Goal: Download file/media

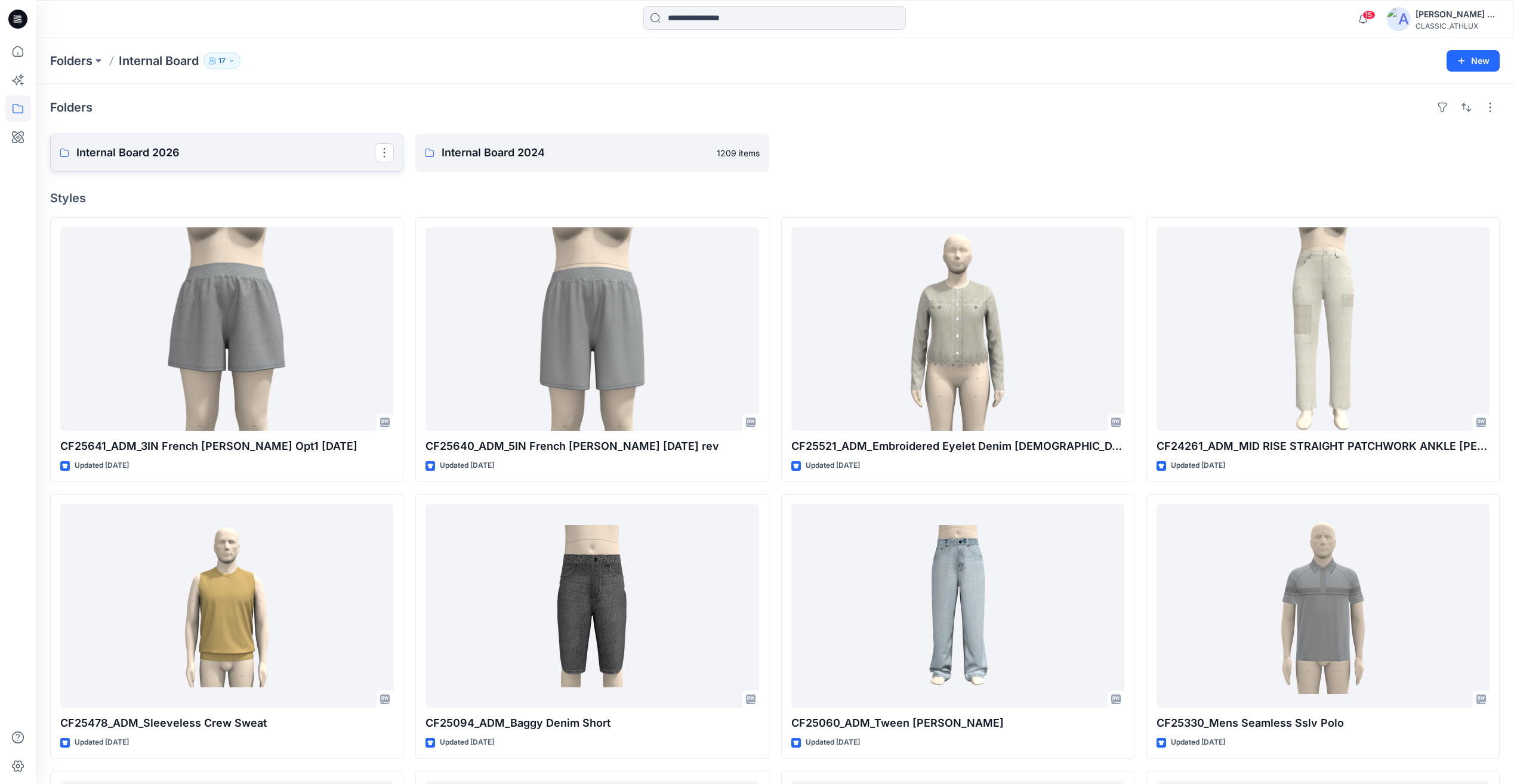
click at [136, 144] on link "Internal Board 2026" at bounding box center [227, 152] width 353 height 38
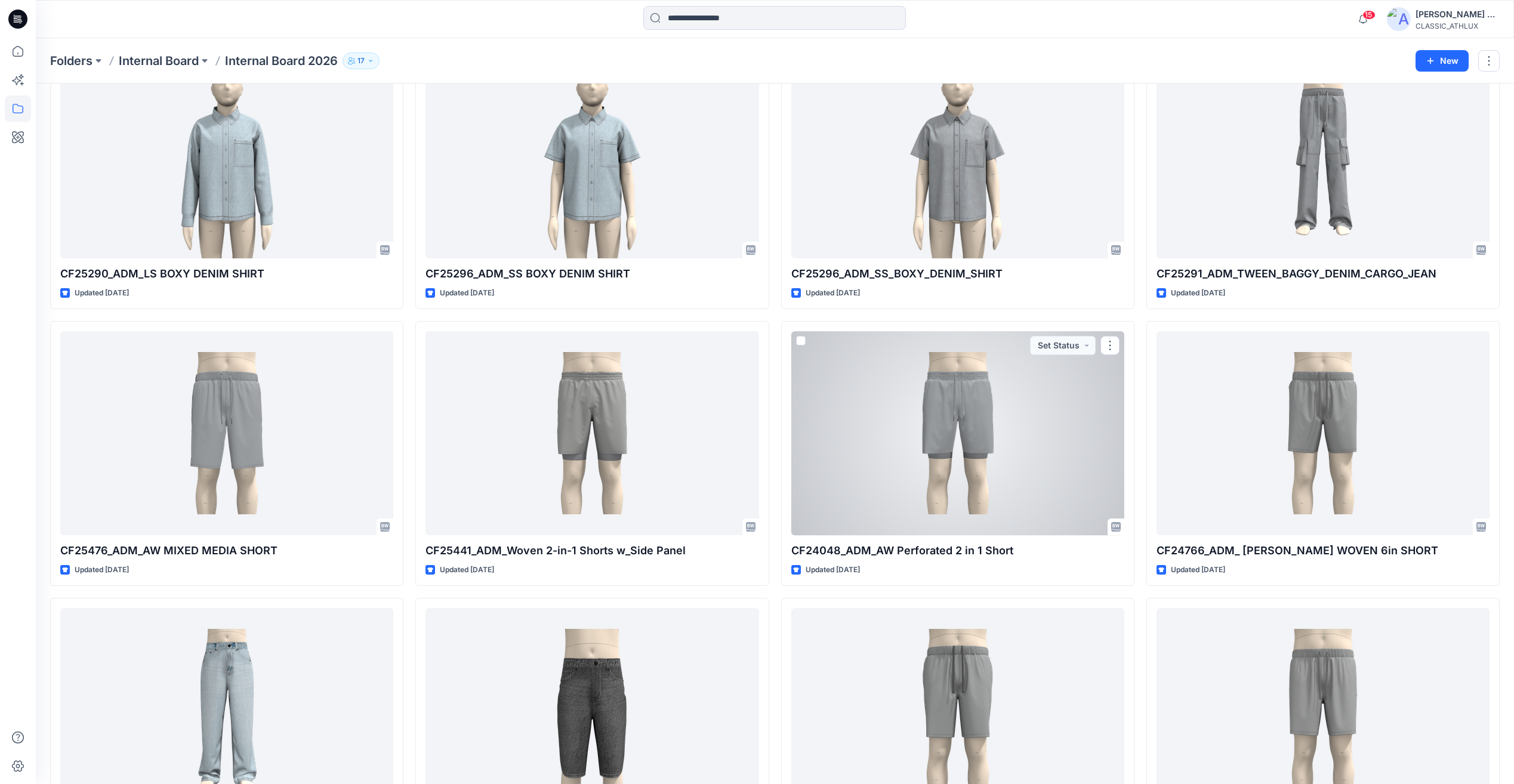
scroll to position [43447, 0]
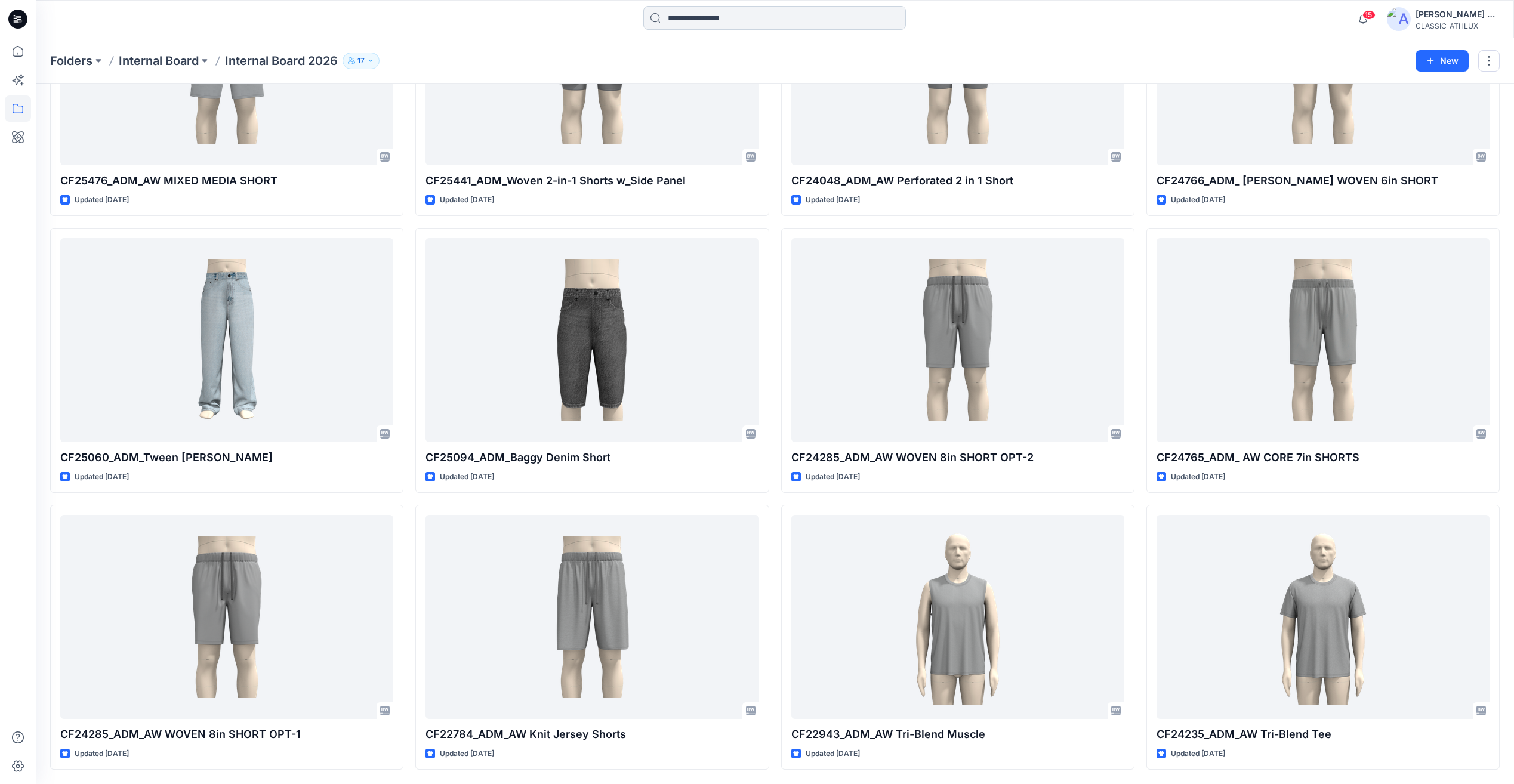
click at [732, 18] on input at bounding box center [774, 17] width 263 height 24
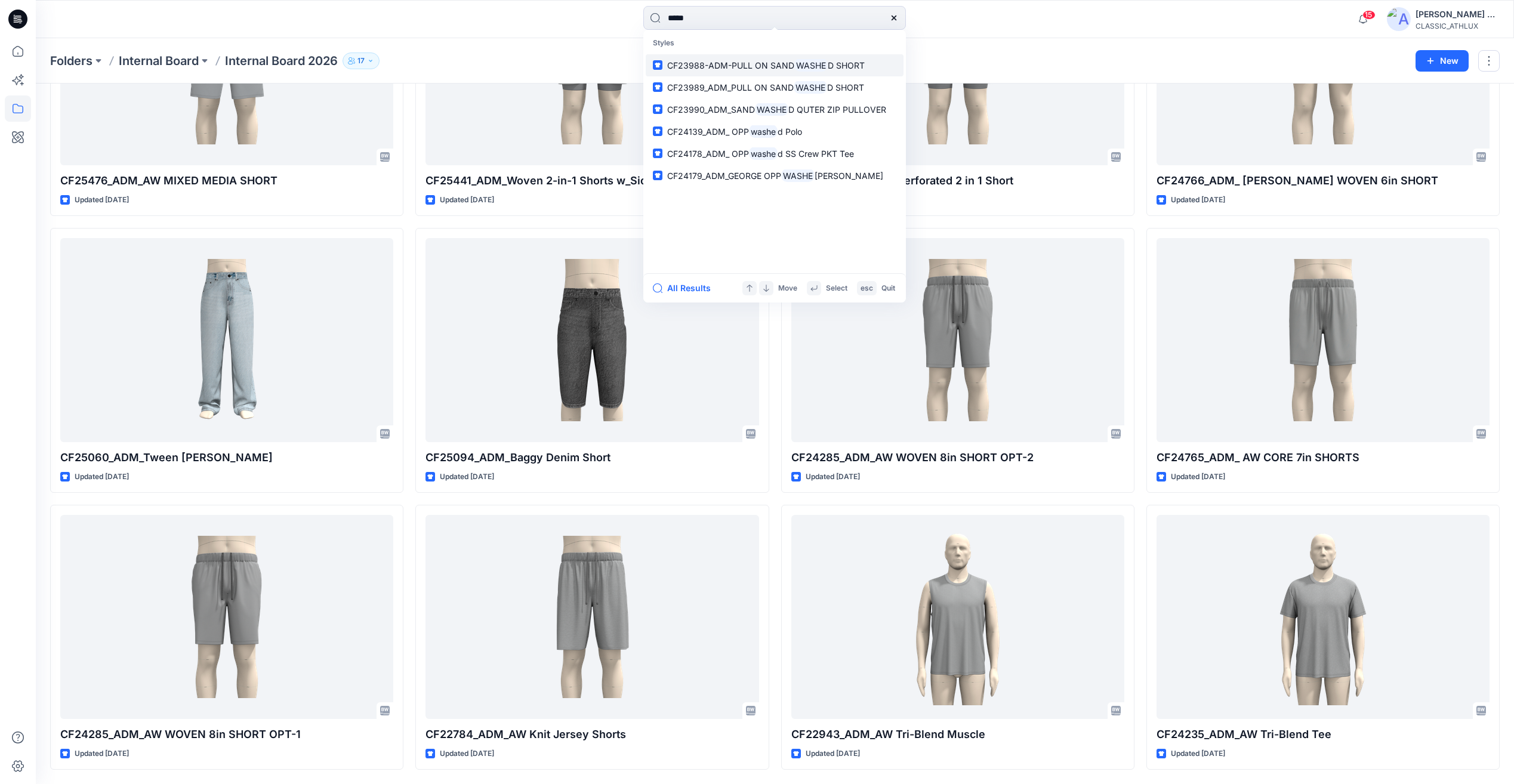
type input "*****"
click at [771, 60] on span "CF23988-ADM-PULL ON SAND" at bounding box center [730, 65] width 127 height 10
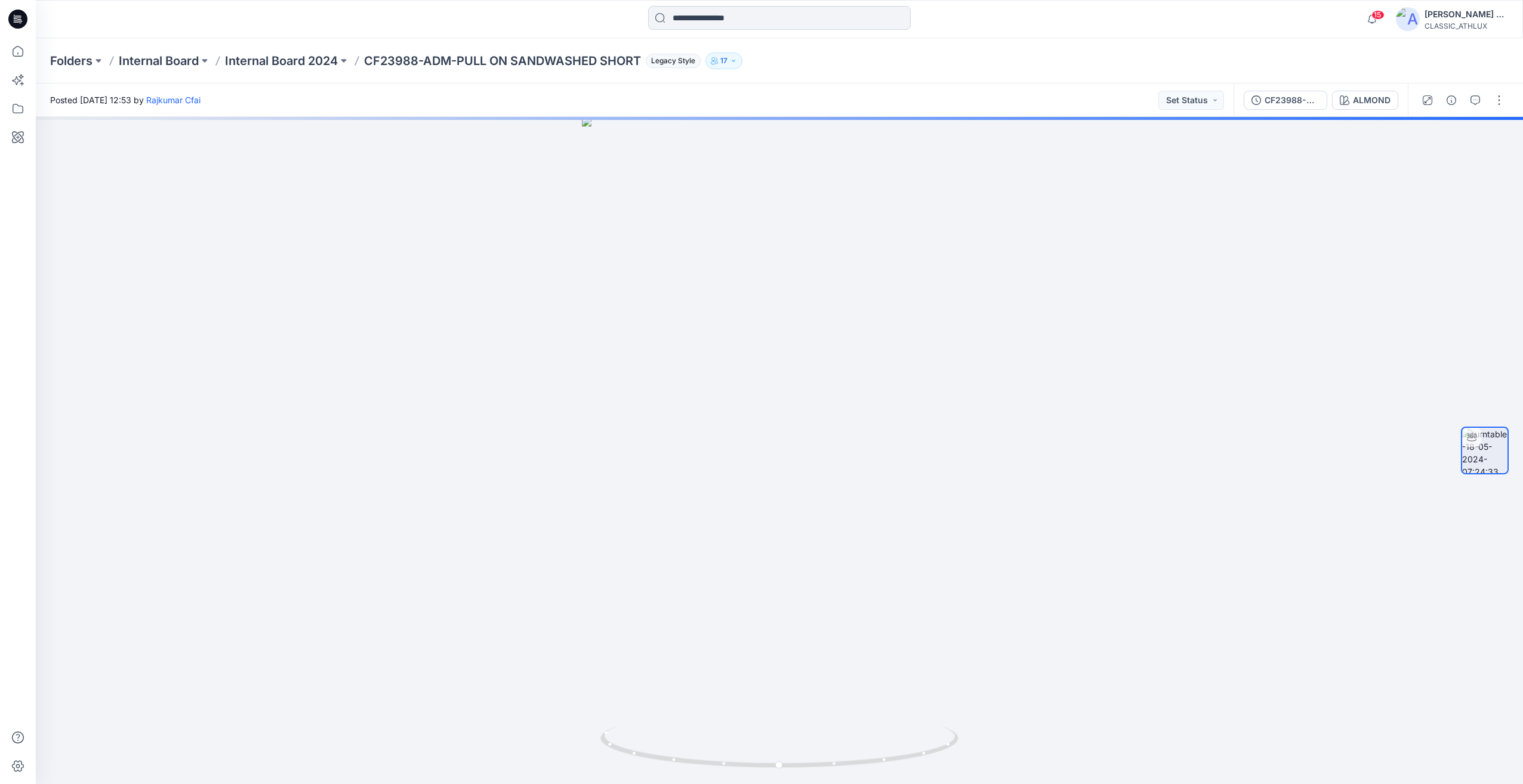
click at [755, 23] on input at bounding box center [779, 17] width 263 height 24
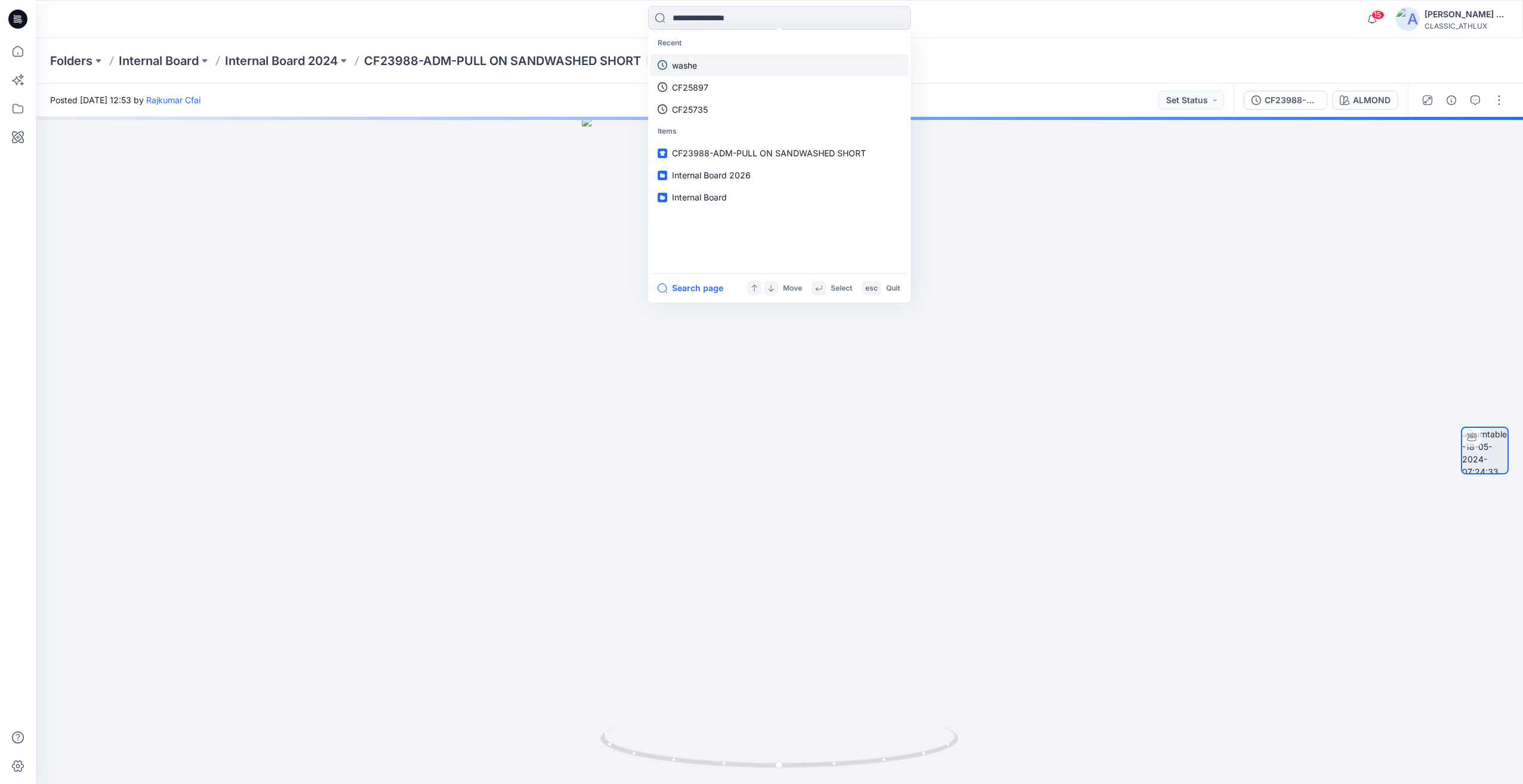
click at [726, 64] on link "washe" at bounding box center [779, 65] width 258 height 22
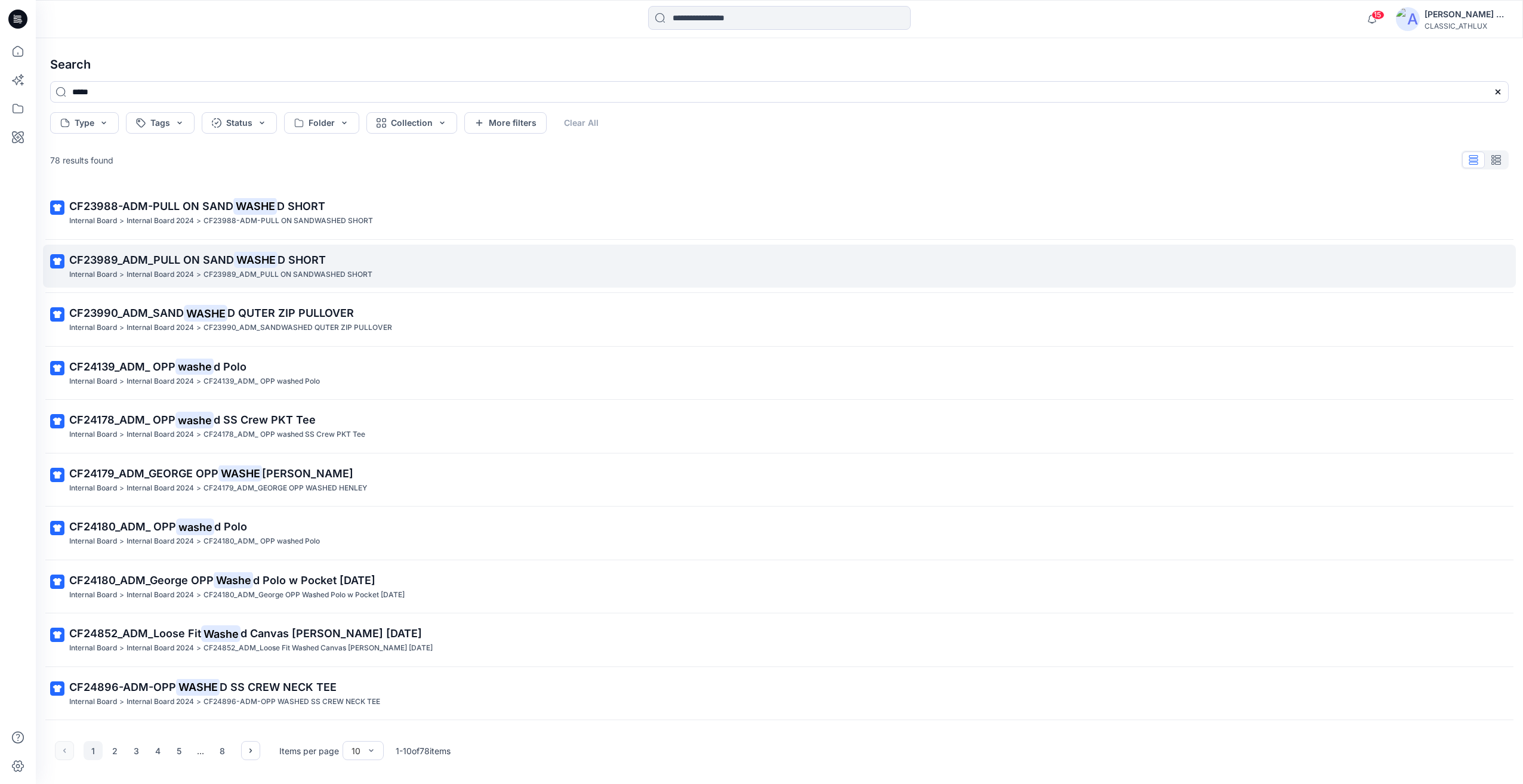
click at [348, 274] on p "CF23989_ADM_PULL ON SANDWASHED SHORT" at bounding box center [288, 275] width 169 height 13
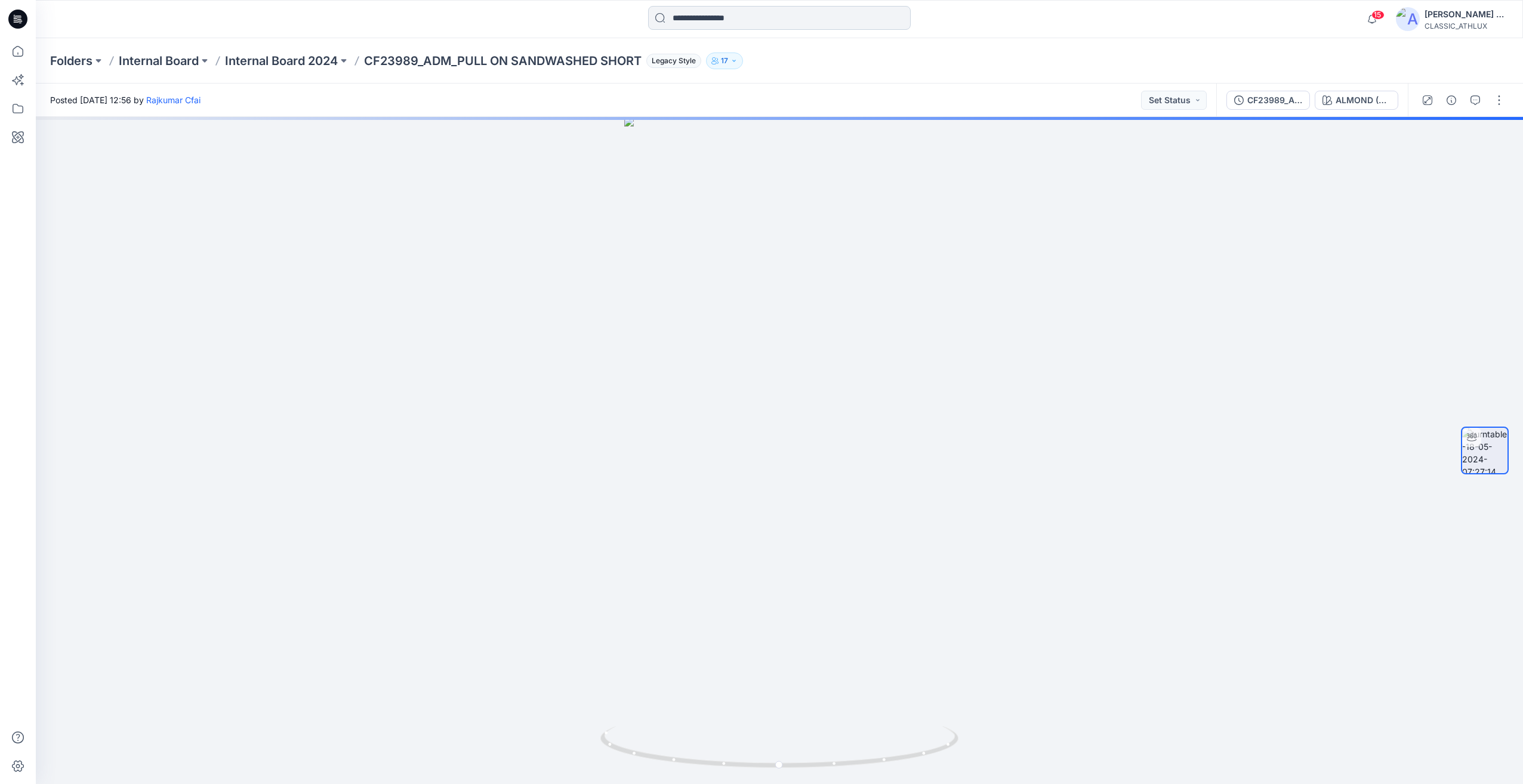
click at [735, 19] on input at bounding box center [779, 17] width 263 height 24
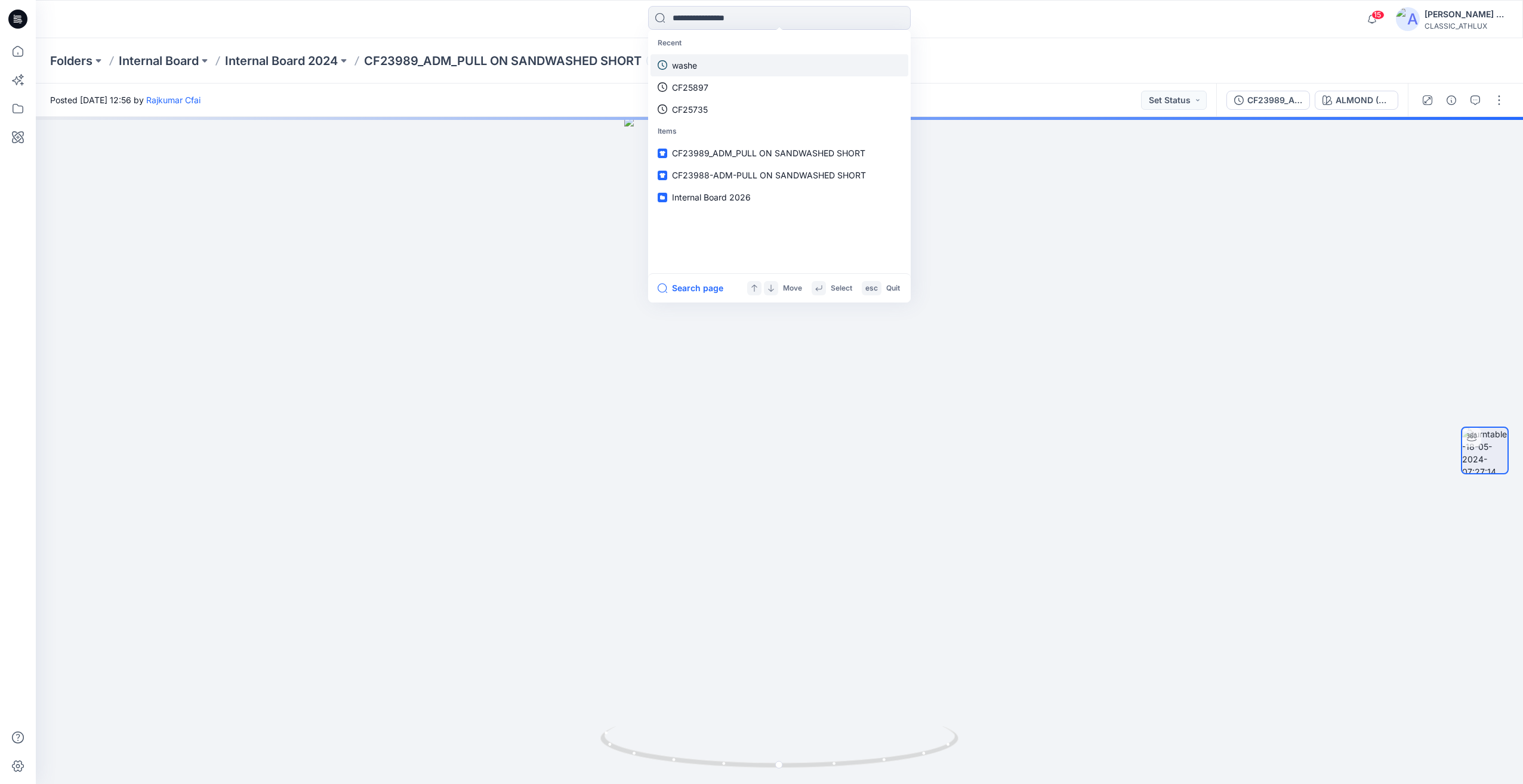
click at [686, 74] on link "washe" at bounding box center [779, 65] width 258 height 22
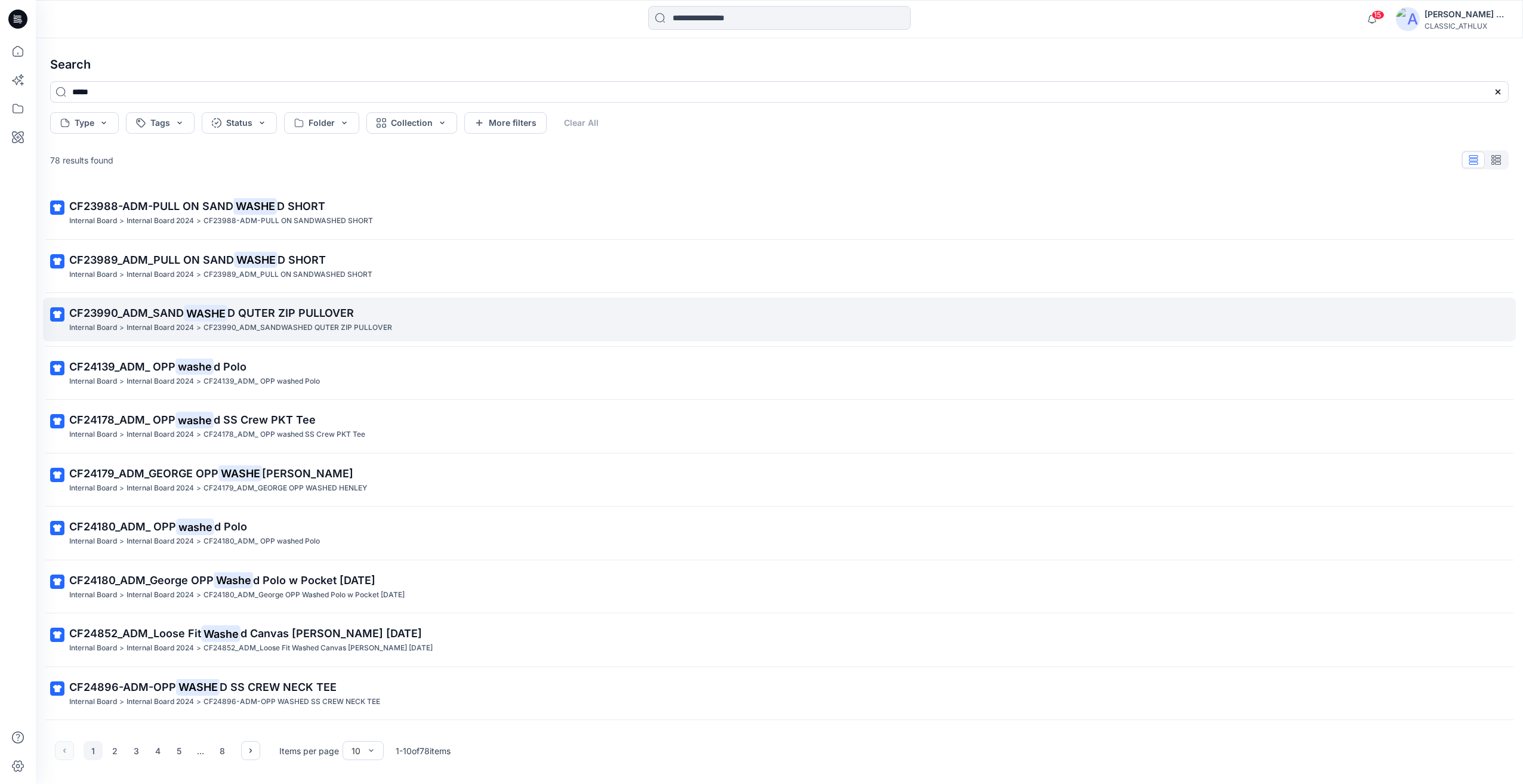
click at [239, 339] on link "CF23990_ADM_SAND WASHE D QUTER ZIP PULLOVER Internal Board > Internal Board 202…" at bounding box center [778, 319] width 1473 height 44
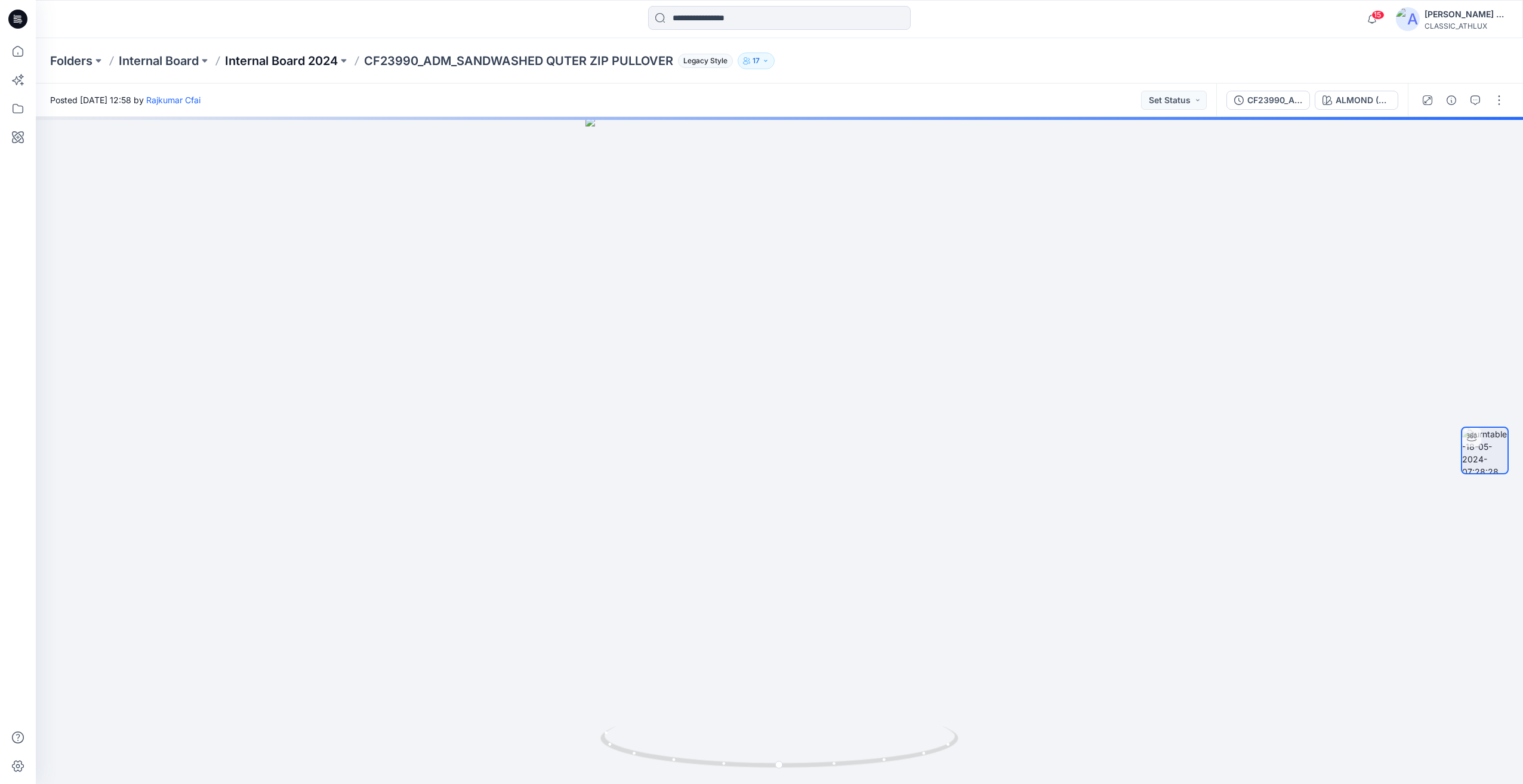
click at [300, 58] on p "Internal Board 2024" at bounding box center [281, 60] width 113 height 16
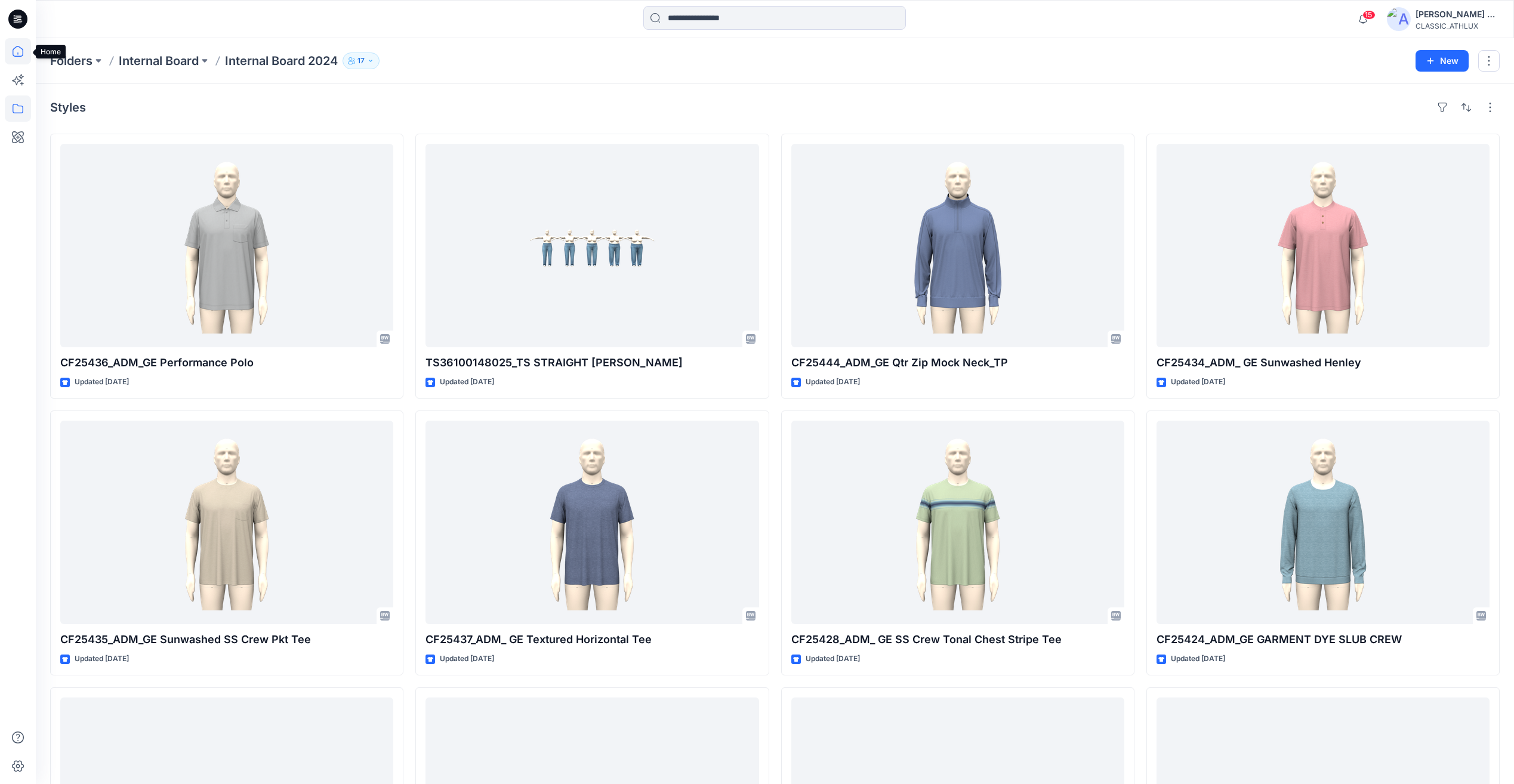
click at [6, 51] on icon at bounding box center [17, 50] width 26 height 26
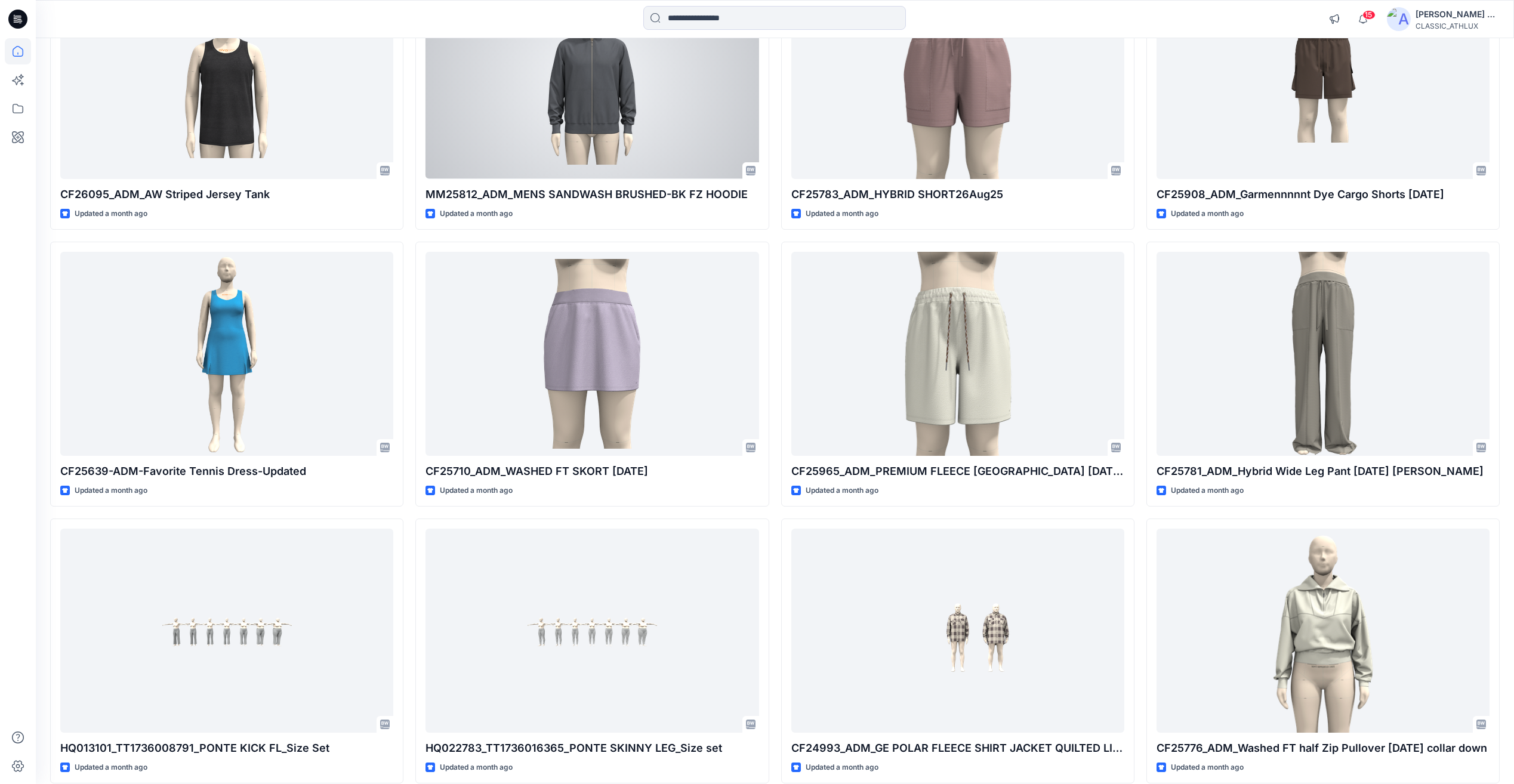
scroll to position [10224, 0]
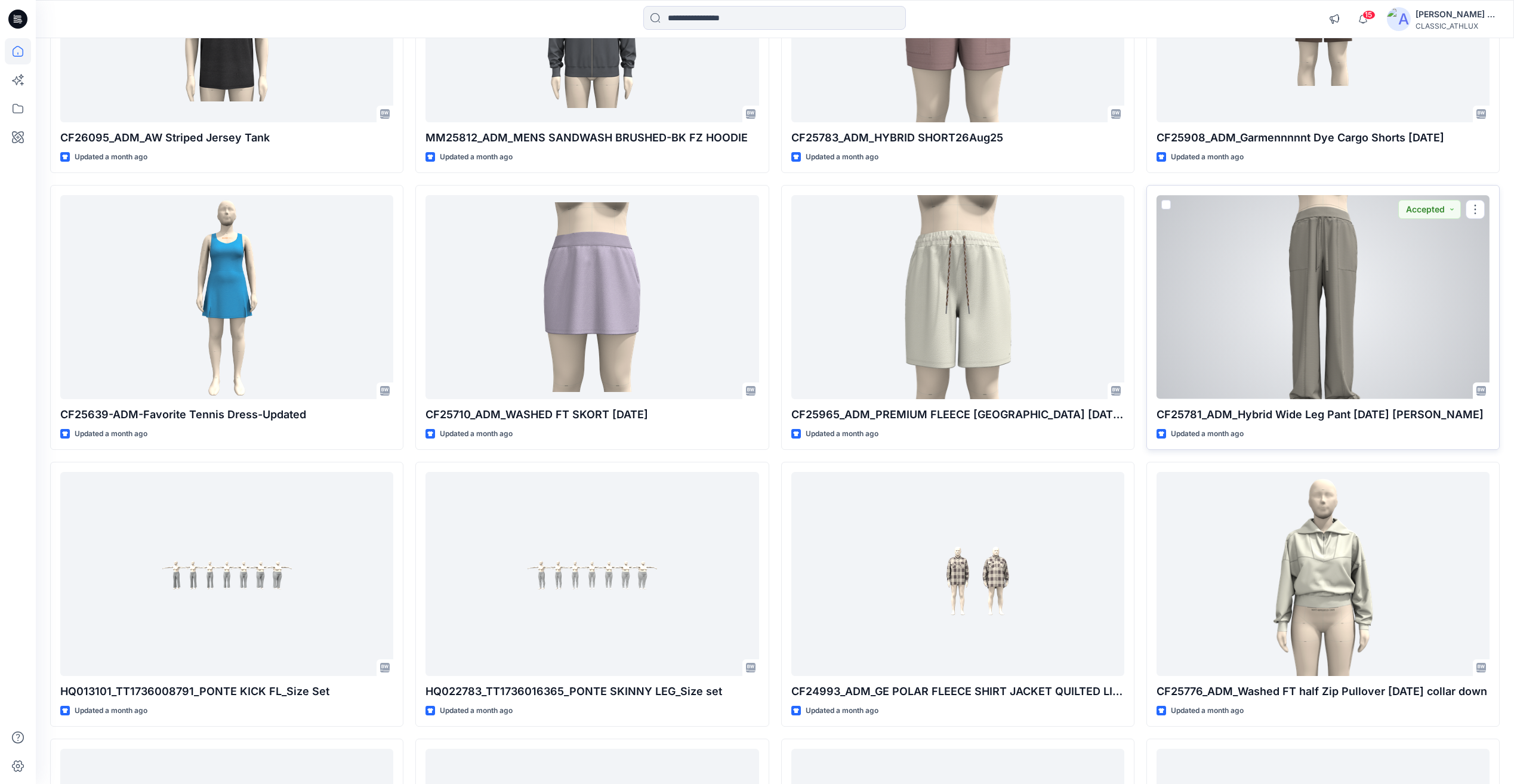
click at [1309, 329] on div at bounding box center [1322, 297] width 333 height 204
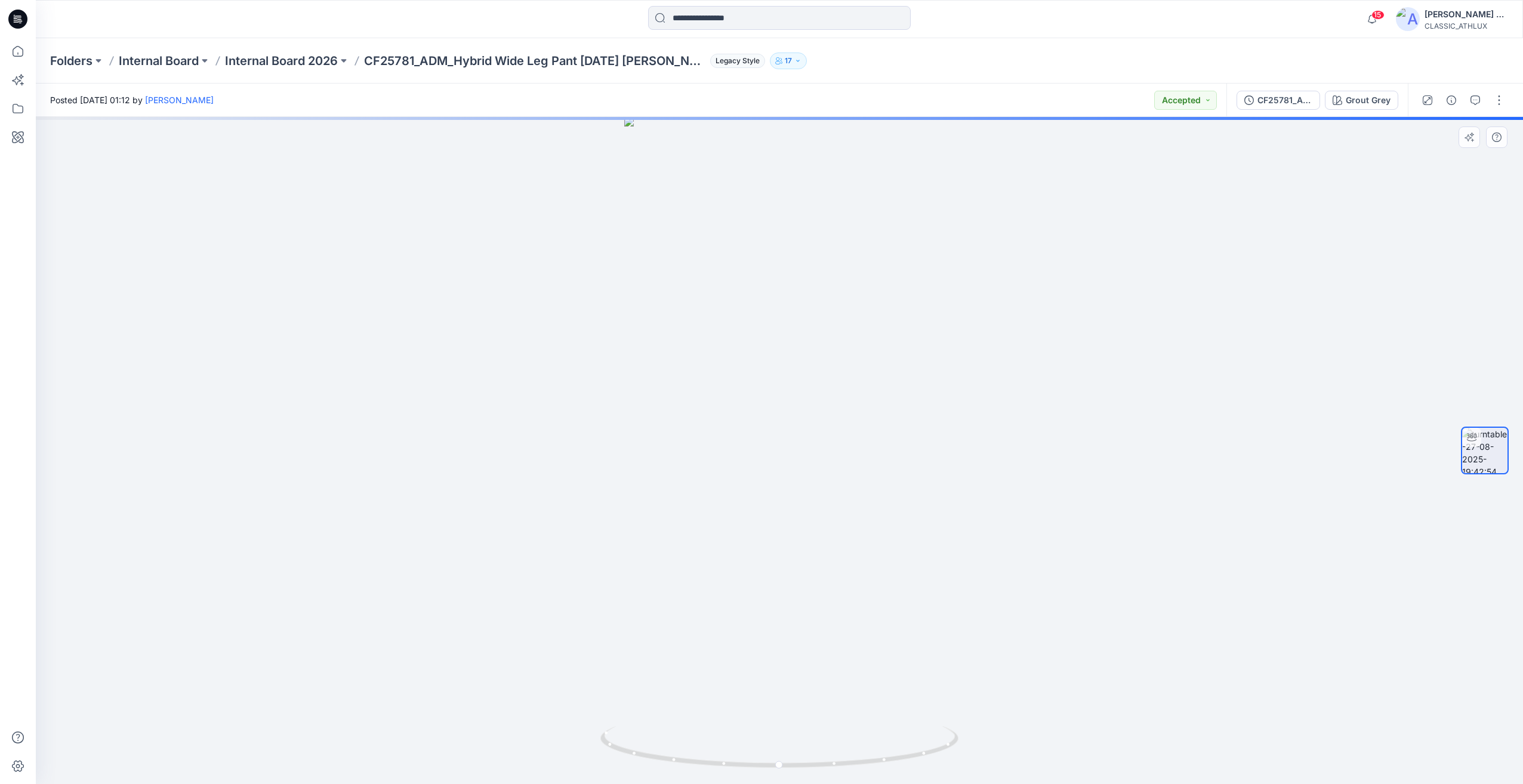
drag, startPoint x: 1061, startPoint y: 441, endPoint x: 972, endPoint y: 426, distance: 90.3
click at [1033, 435] on div at bounding box center [779, 449] width 1487 height 667
drag, startPoint x: 972, startPoint y: 426, endPoint x: 862, endPoint y: 415, distance: 110.5
click at [862, 415] on div at bounding box center [779, 449] width 1487 height 667
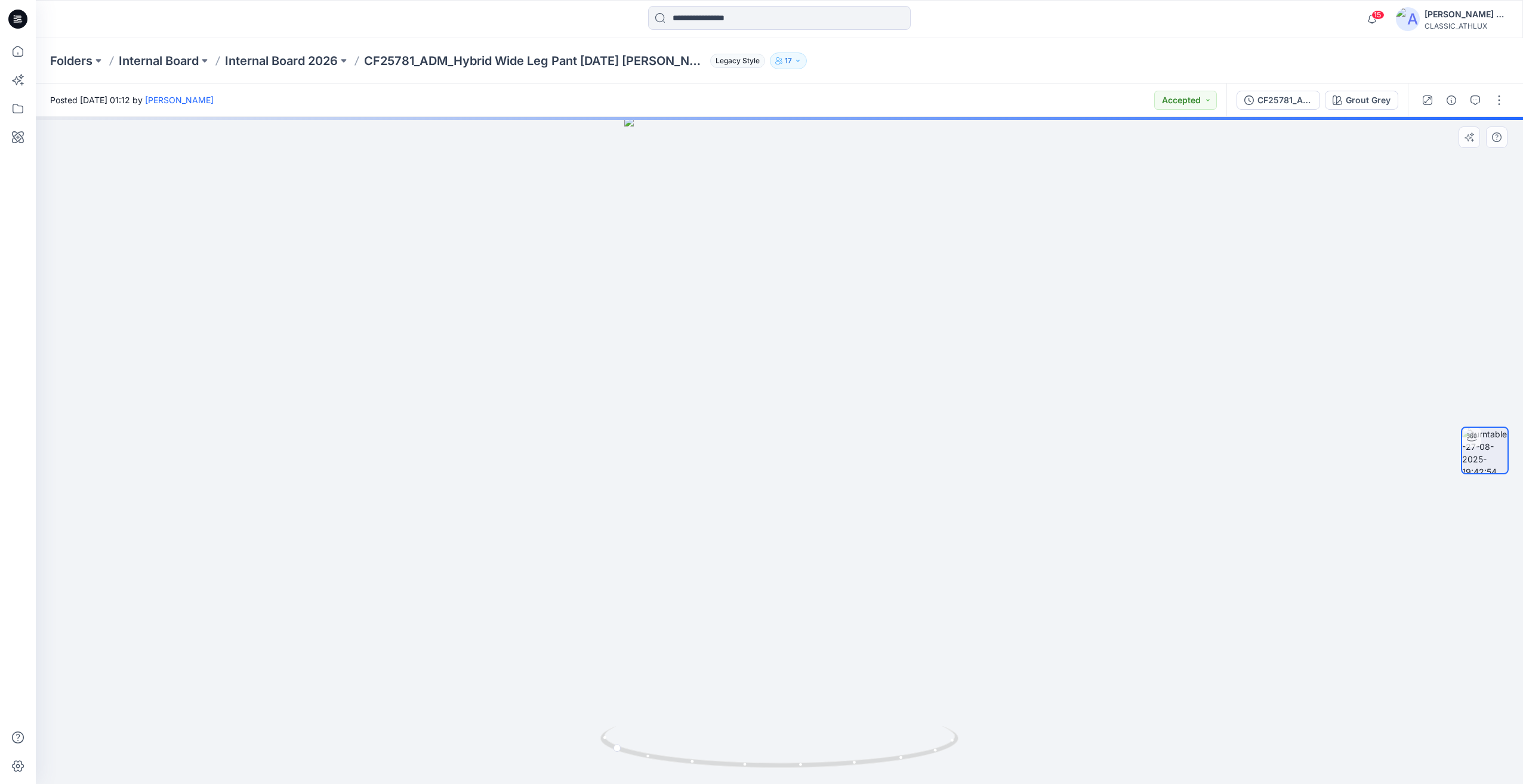
click at [862, 415] on div at bounding box center [779, 449] width 1487 height 667
drag, startPoint x: 862, startPoint y: 415, endPoint x: 1076, endPoint y: 412, distance: 214.0
click at [1059, 412] on div at bounding box center [779, 449] width 1487 height 667
click at [1081, 412] on div at bounding box center [779, 449] width 1487 height 667
click at [1301, 100] on div "CF25781_ADM_Hybrid Wide Leg Pant [DATE] [PERSON_NAME]" at bounding box center [1284, 101] width 55 height 14
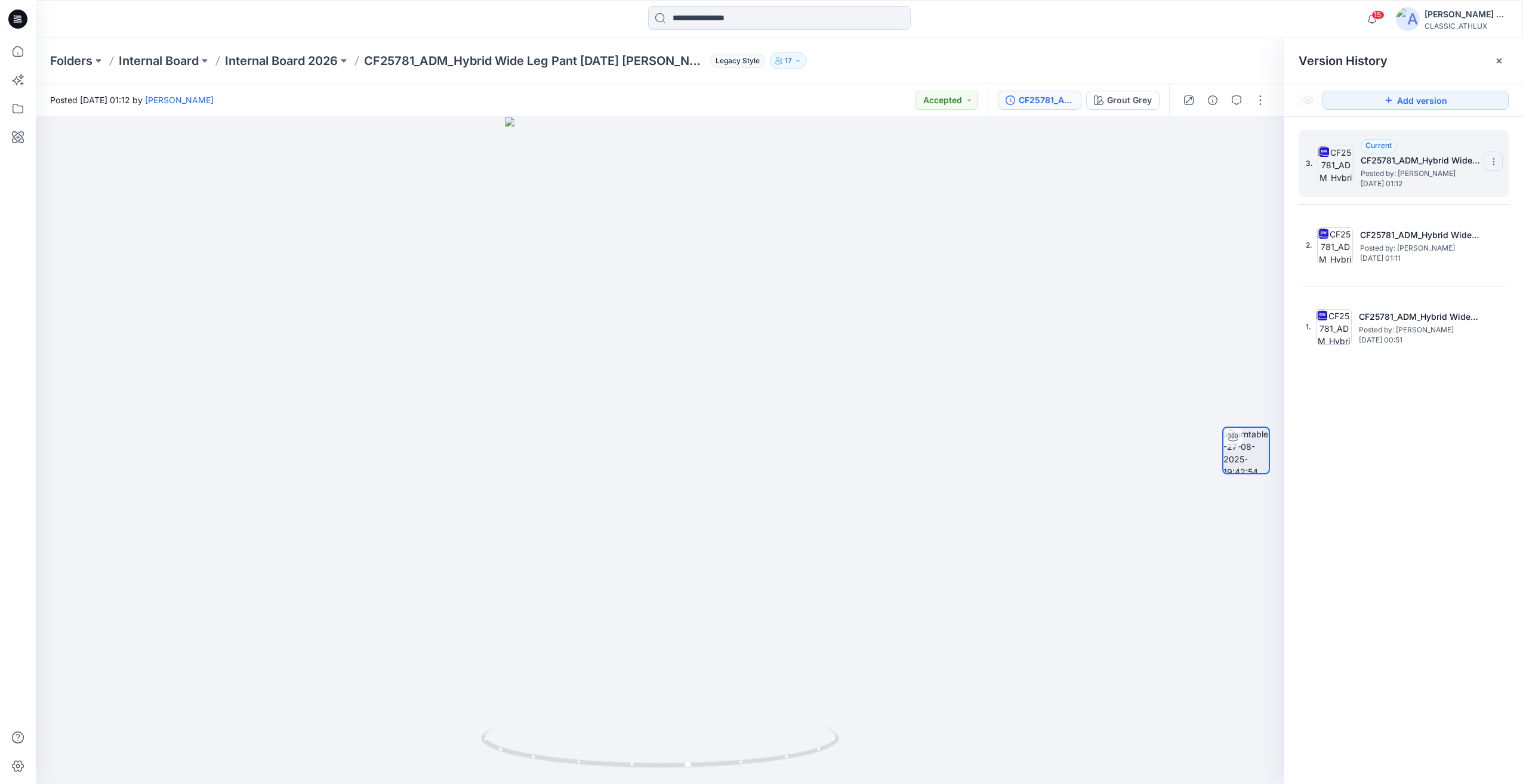
click at [1488, 159] on section at bounding box center [1493, 161] width 19 height 19
click at [1420, 186] on span "Download Source BW File" at bounding box center [1433, 184] width 100 height 15
